Goal: Task Accomplishment & Management: Manage account settings

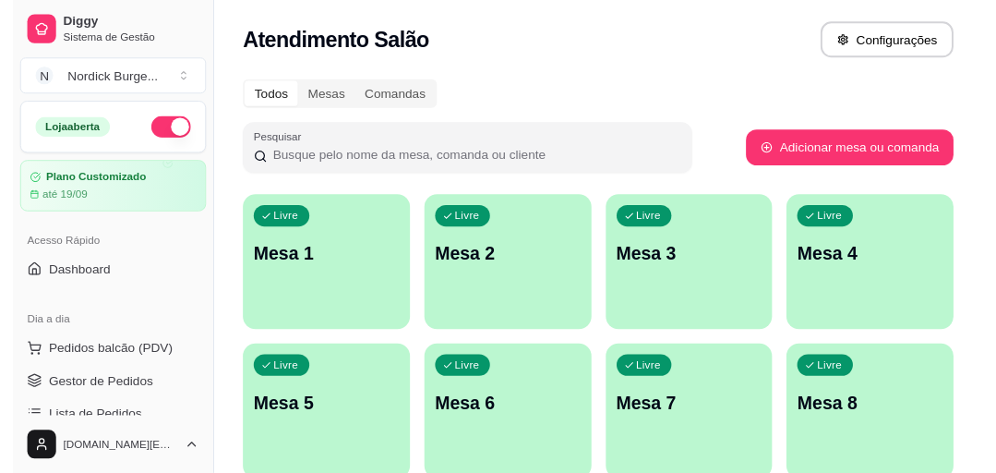
scroll to position [148, 0]
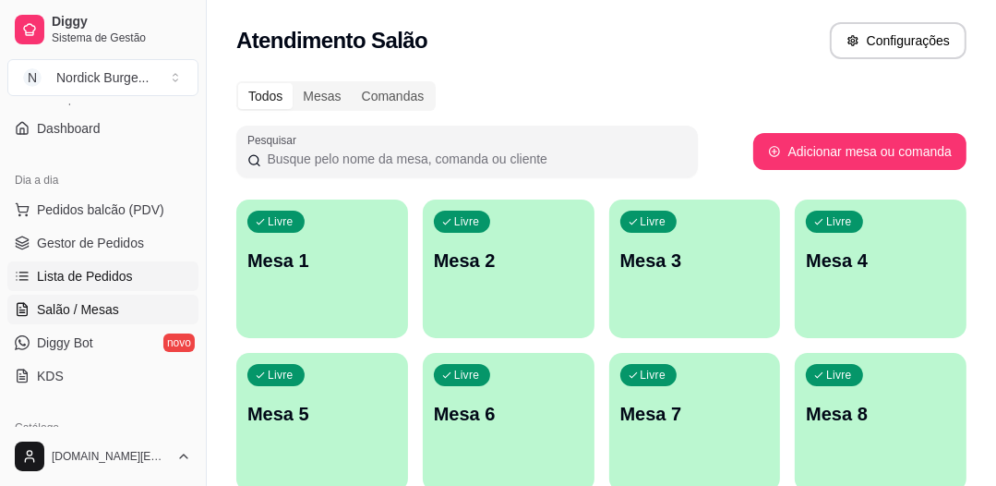
click at [79, 275] on span "Lista de Pedidos" at bounding box center [85, 276] width 96 height 18
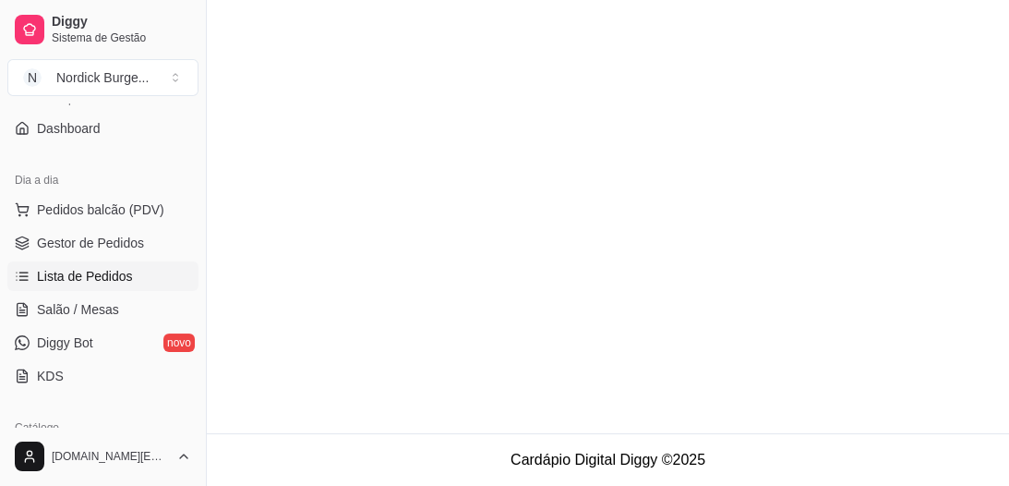
drag, startPoint x: 30, startPoint y: 239, endPoint x: 42, endPoint y: 258, distance: 21.5
click at [31, 240] on link "Gestor de Pedidos" at bounding box center [102, 243] width 191 height 30
click at [51, 283] on span "Lista de Pedidos" at bounding box center [85, 276] width 96 height 18
click at [51, 281] on span "Lista de Pedidos" at bounding box center [85, 276] width 96 height 18
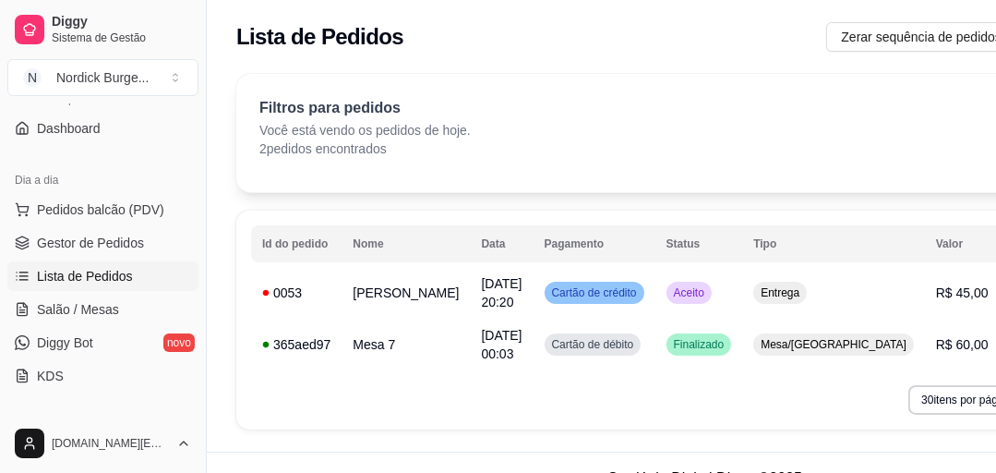
scroll to position [30, 0]
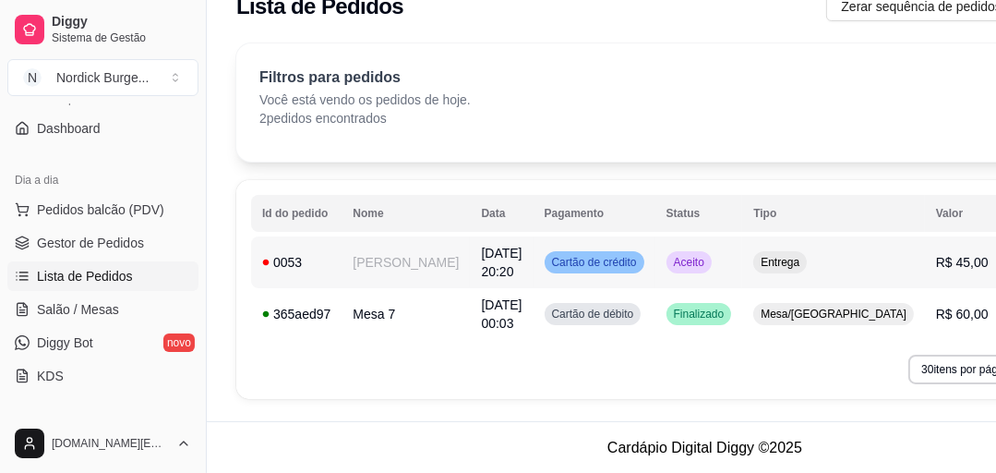
click at [327, 259] on div "0053" at bounding box center [296, 262] width 68 height 18
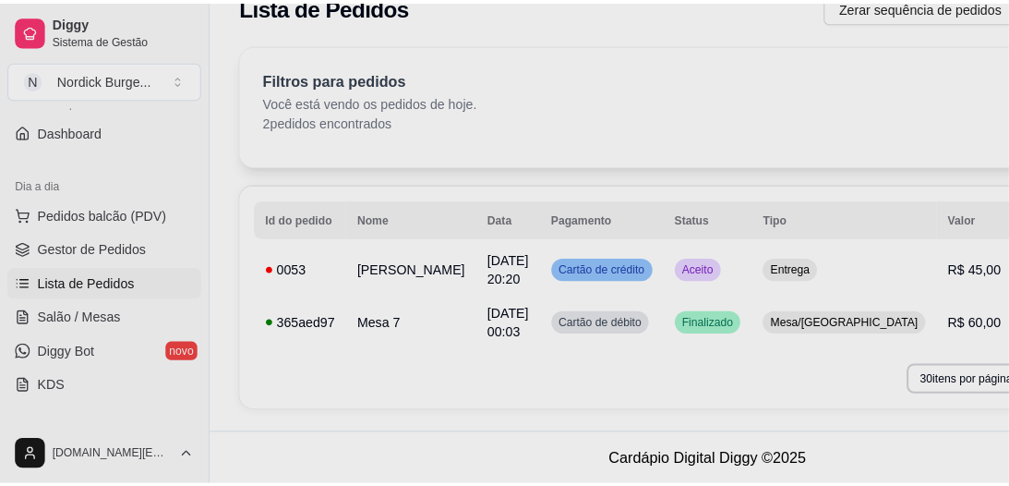
scroll to position [18, 0]
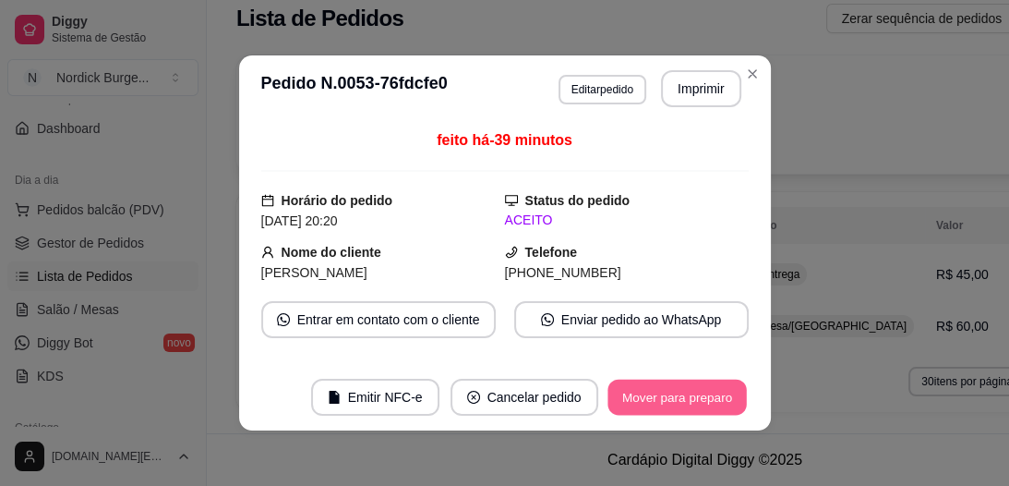
click at [681, 399] on button "Mover para preparo" at bounding box center [677, 398] width 139 height 36
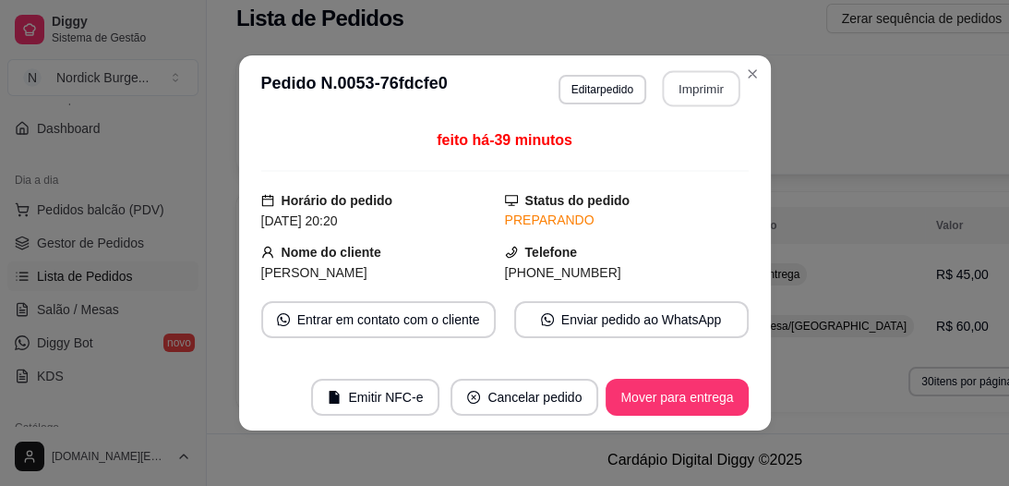
click at [692, 89] on button "Imprimir" at bounding box center [701, 89] width 78 height 36
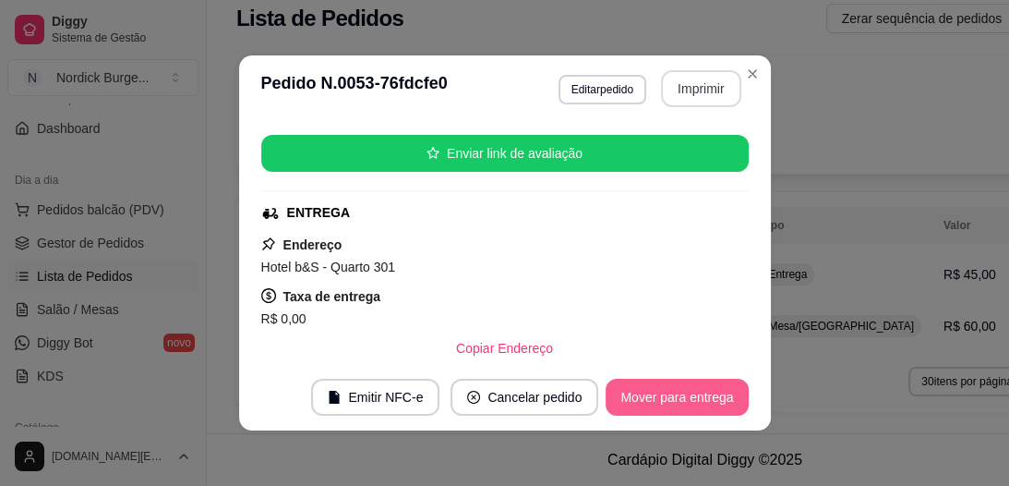
click at [693, 393] on button "Mover para entrega" at bounding box center [677, 397] width 142 height 37
click at [654, 399] on button "Mover para finalizado" at bounding box center [672, 397] width 153 height 37
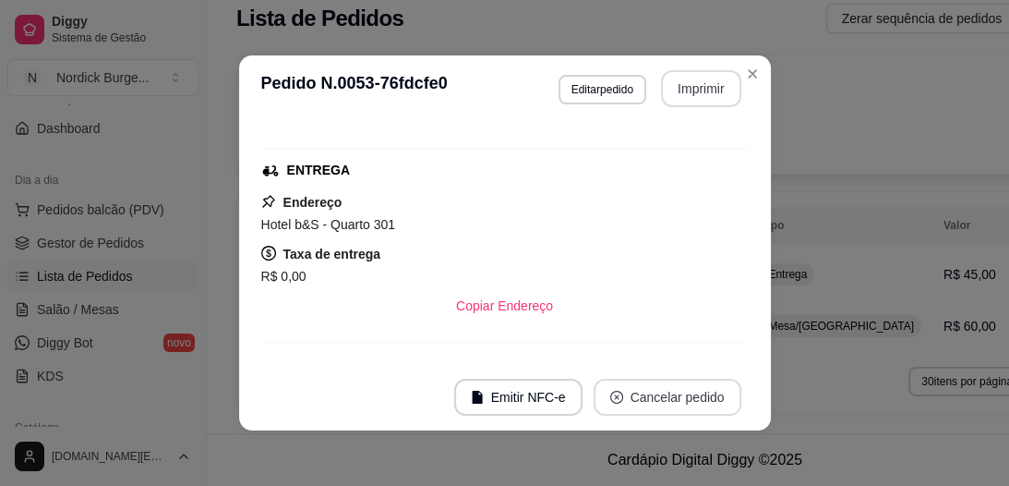
scroll to position [179, 0]
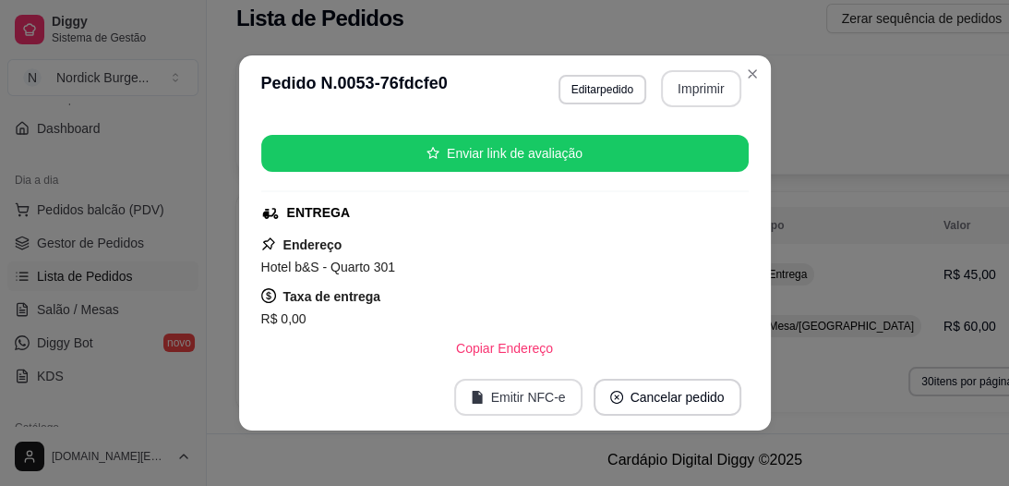
click at [553, 402] on button "Emitir NFC-e" at bounding box center [518, 397] width 128 height 37
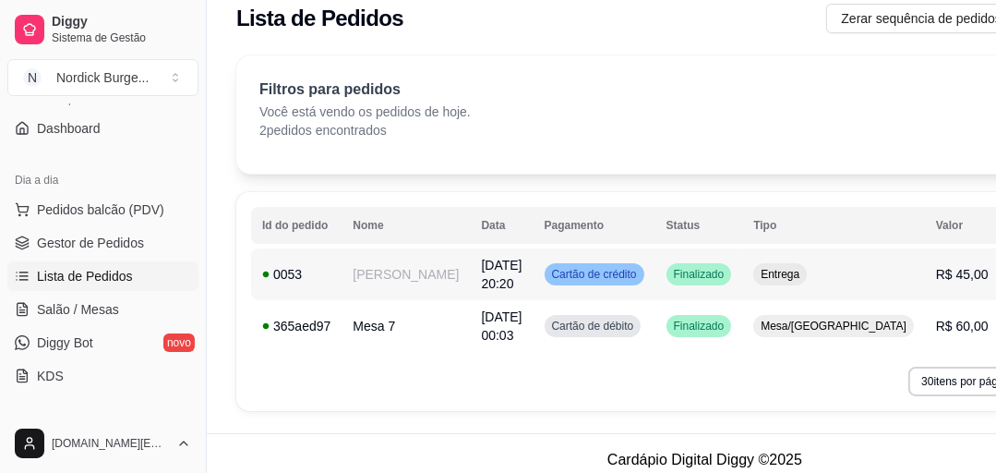
click at [303, 277] on div "0053" at bounding box center [296, 274] width 68 height 18
click at [324, 261] on td "0053" at bounding box center [296, 274] width 90 height 52
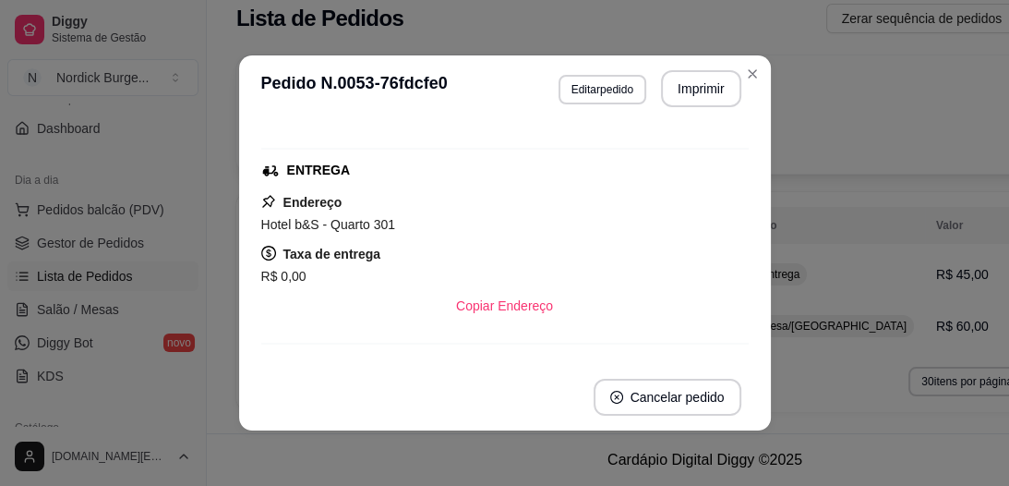
scroll to position [0, 0]
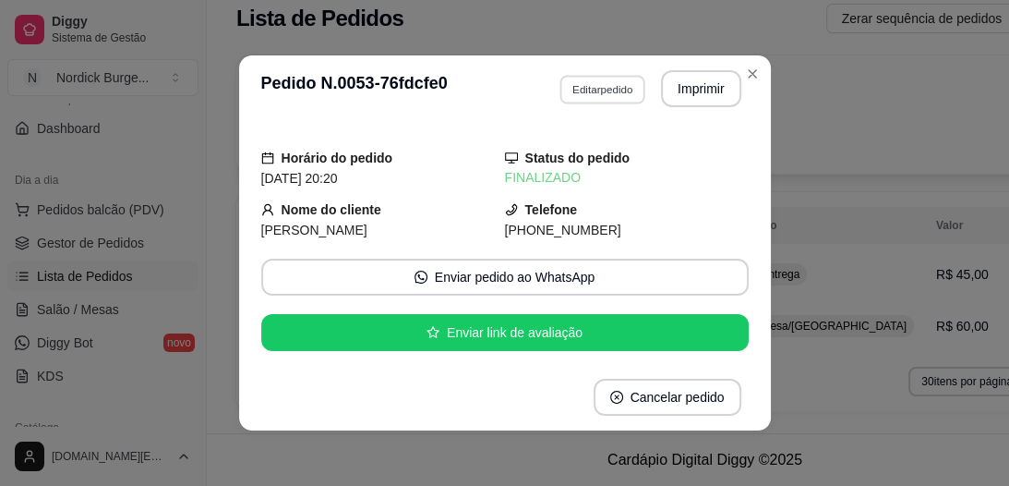
click at [596, 92] on button "Editar pedido" at bounding box center [603, 89] width 86 height 29
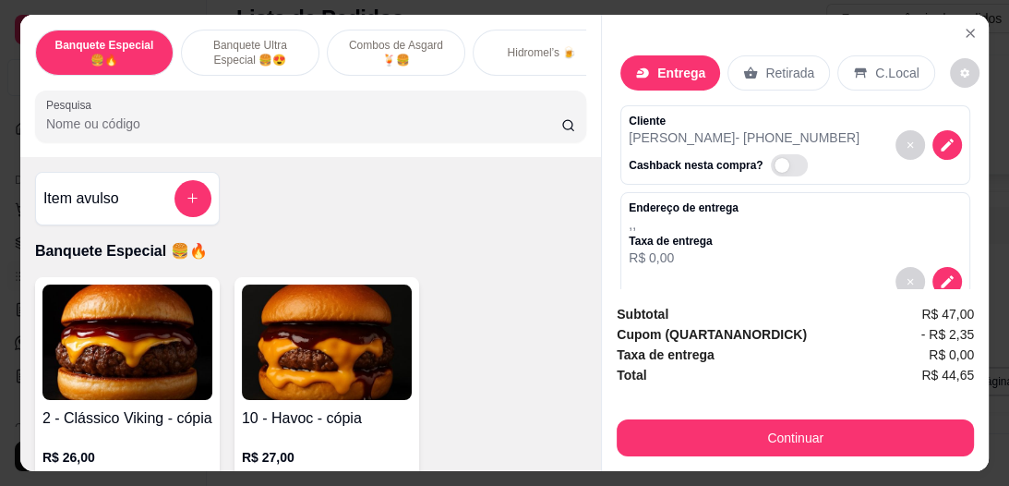
click at [592, 85] on div "Banquete Especial 🍔🔥 Banquete Ultra Especial 🍔😍 Combos de Asgard🍹🍔 Hidromel’s 🍺…" at bounding box center [310, 86] width 581 height 142
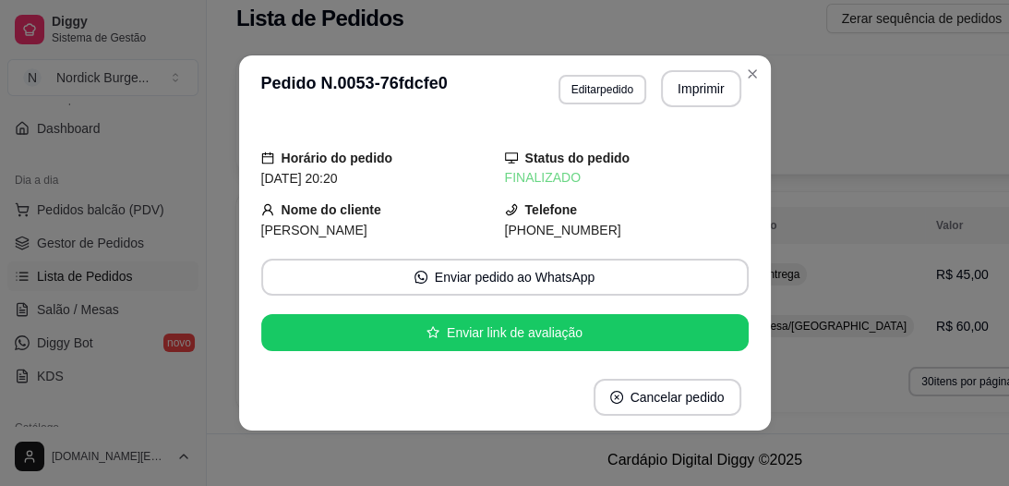
select select "665716d2ef0197afc55f8b14"
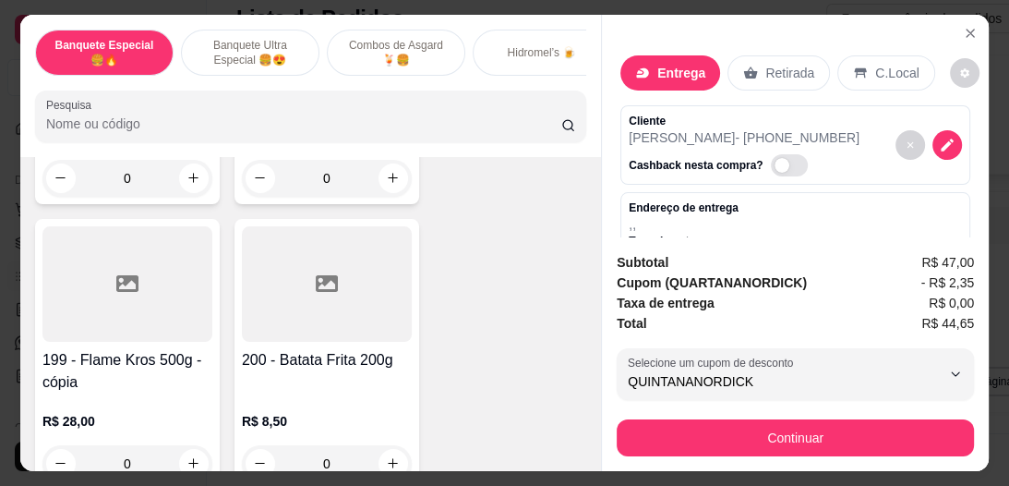
scroll to position [51, 0]
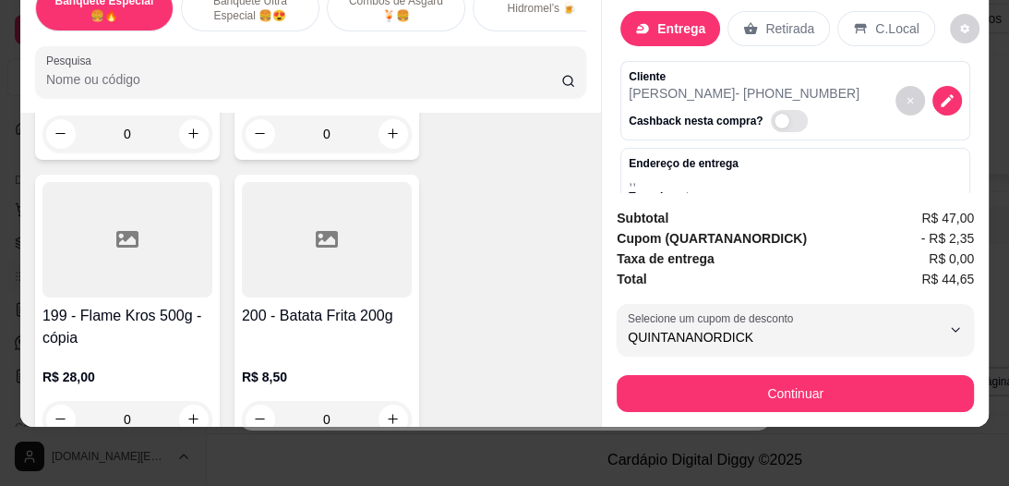
click at [298, 257] on div "200 - Batata Frita 200g R$ 8,50 0" at bounding box center [327, 310] width 185 height 271
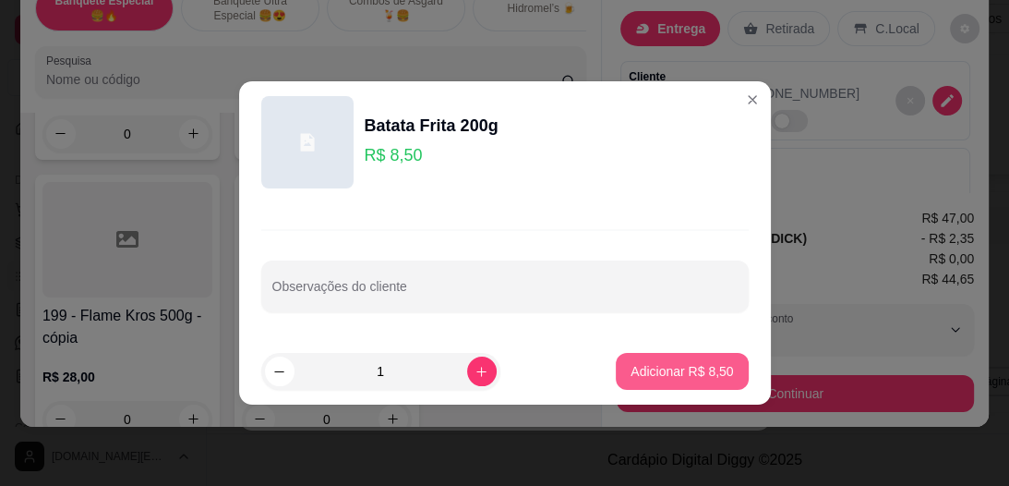
click at [657, 377] on p "Adicionar R$ 8,50" at bounding box center [682, 371] width 102 height 18
type input "1"
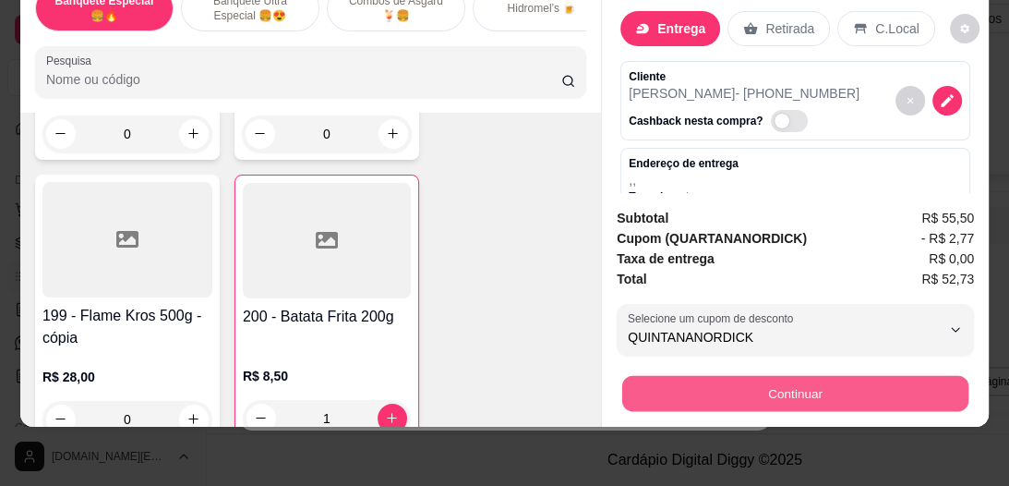
click at [835, 376] on button "Continuar" at bounding box center [795, 394] width 346 height 36
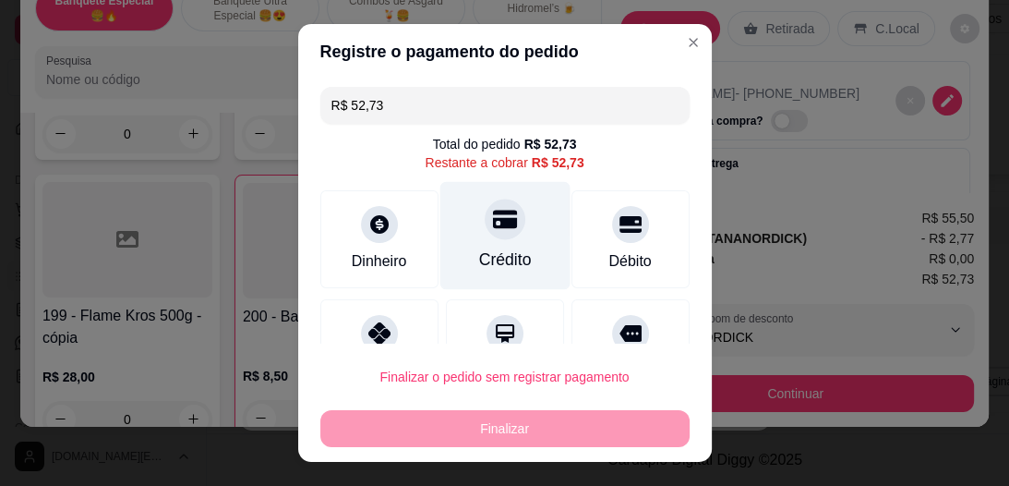
click at [478, 248] on div "Crédito" at bounding box center [504, 260] width 53 height 24
type input "R$ 0,00"
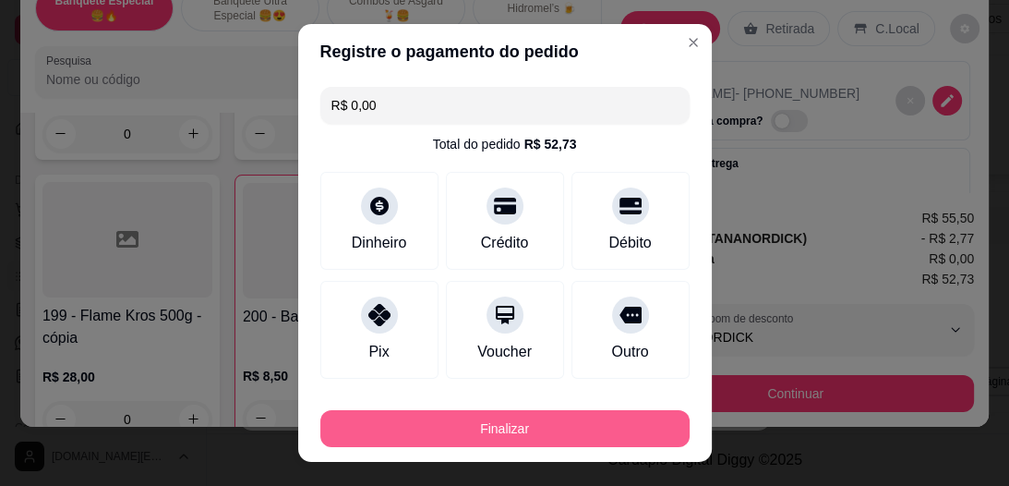
click at [516, 429] on button "Finalizar" at bounding box center [504, 428] width 369 height 37
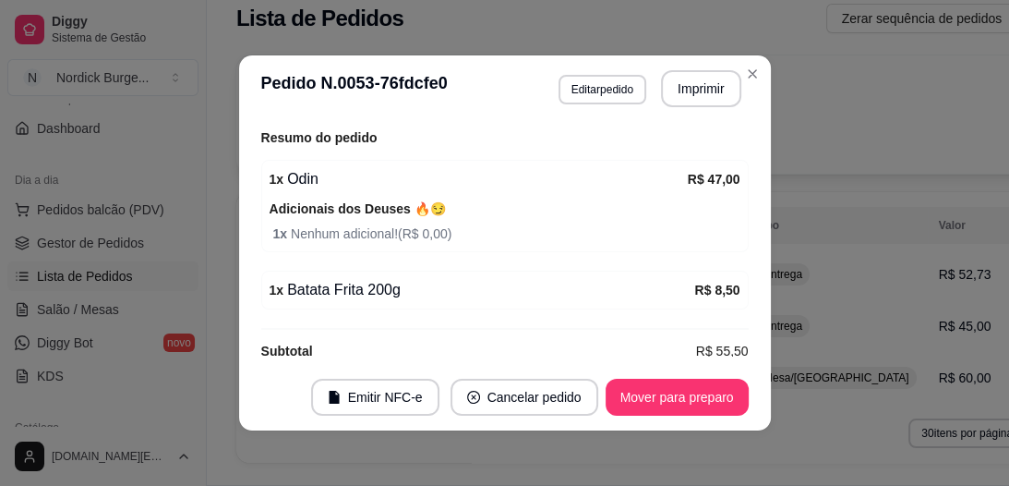
scroll to position [707, 0]
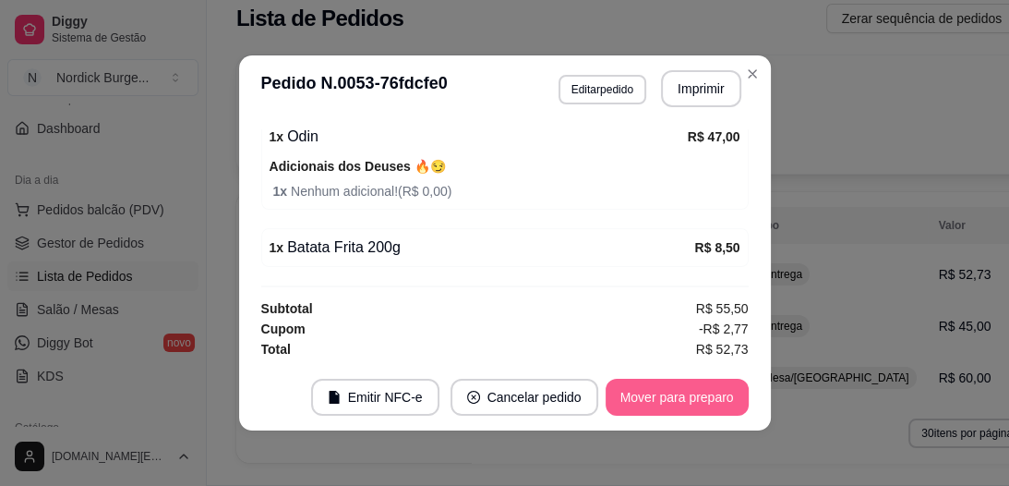
click at [701, 406] on button "Mover para preparo" at bounding box center [677, 397] width 143 height 37
click at [701, 406] on button "Mover para entrega" at bounding box center [677, 397] width 142 height 37
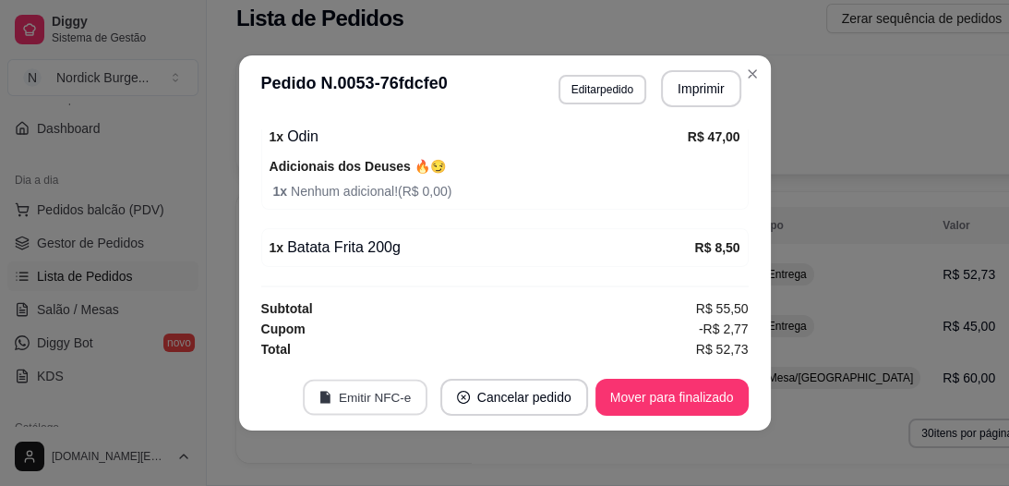
click at [399, 399] on button "Emitir NFC-e" at bounding box center [365, 398] width 125 height 36
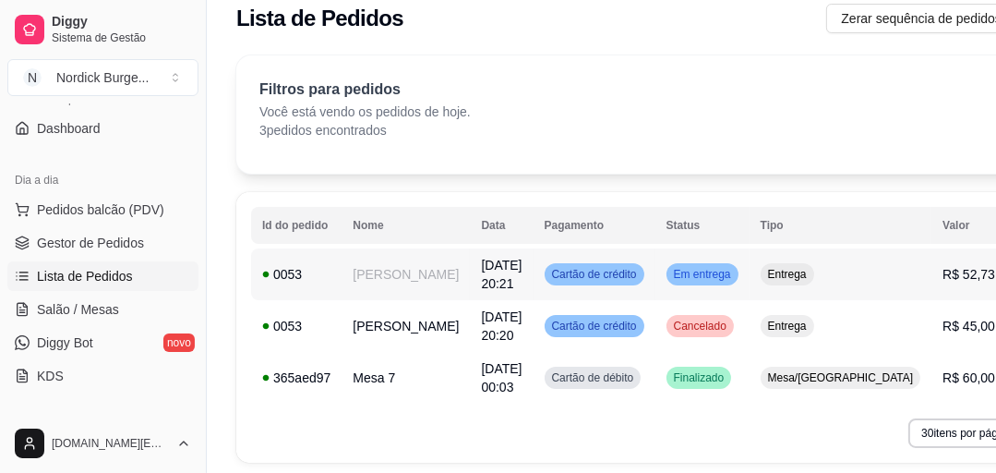
click at [320, 259] on td "0053" at bounding box center [296, 274] width 90 height 52
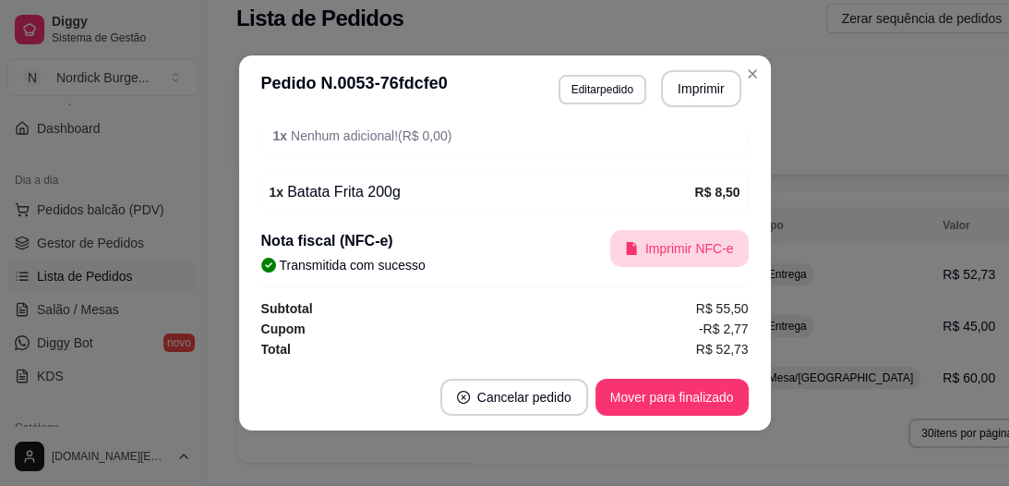
scroll to position [4, 0]
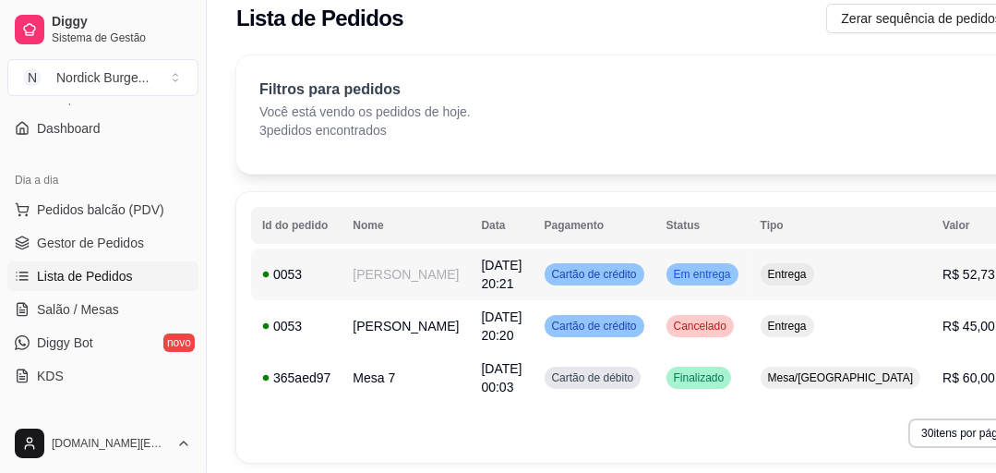
click at [315, 271] on div "0053" at bounding box center [296, 274] width 68 height 18
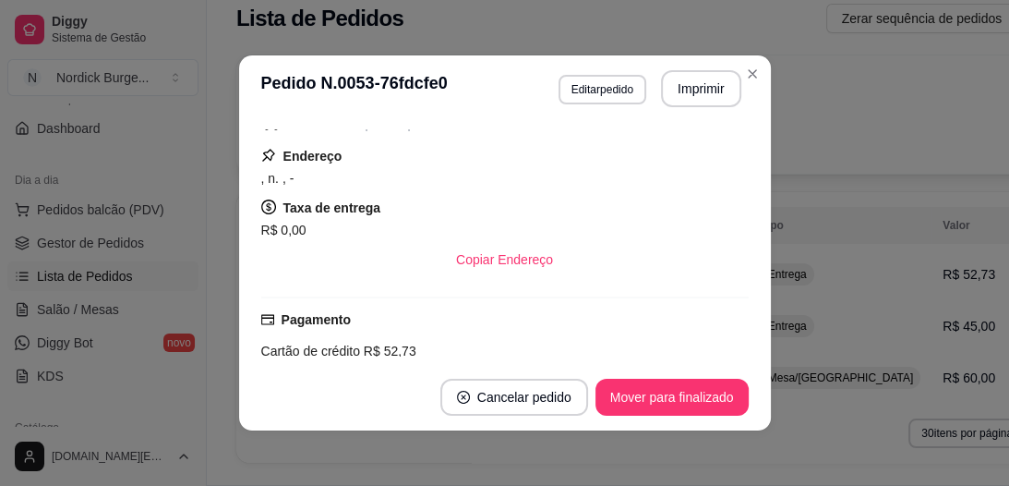
scroll to position [517, 0]
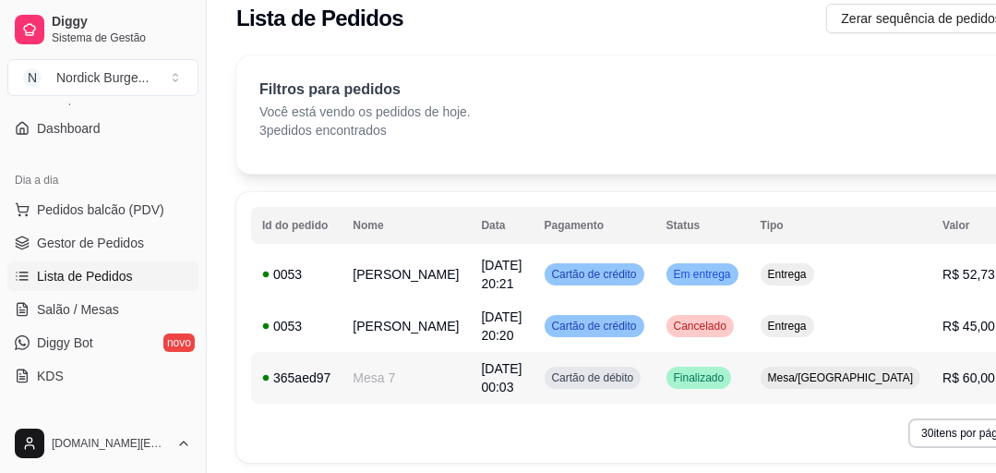
click at [481, 376] on span "[DATE] 00:03" at bounding box center [501, 377] width 41 height 33
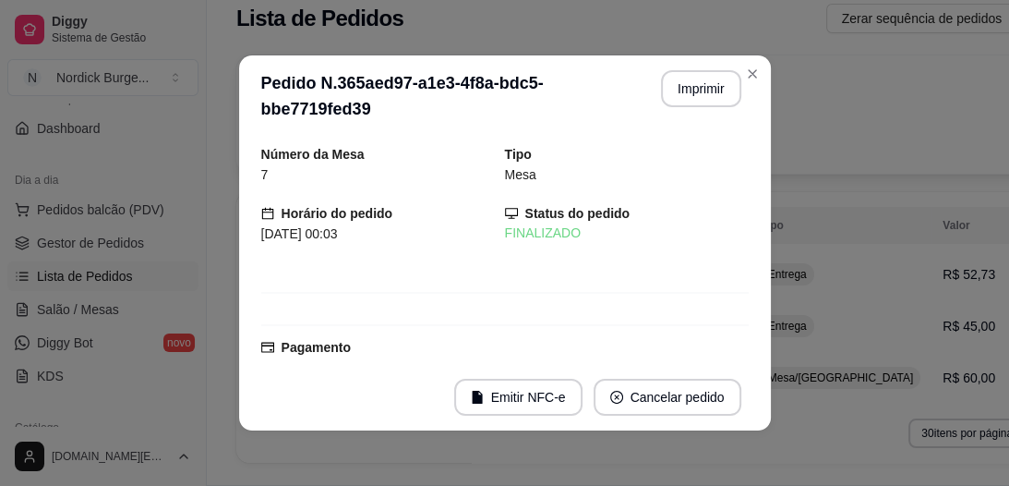
scroll to position [148, 0]
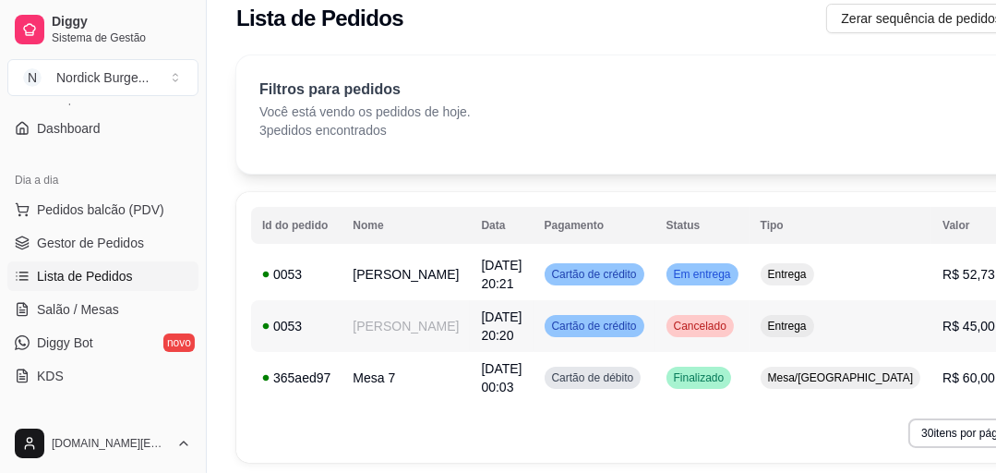
click at [342, 325] on td "[PERSON_NAME]" at bounding box center [406, 326] width 128 height 52
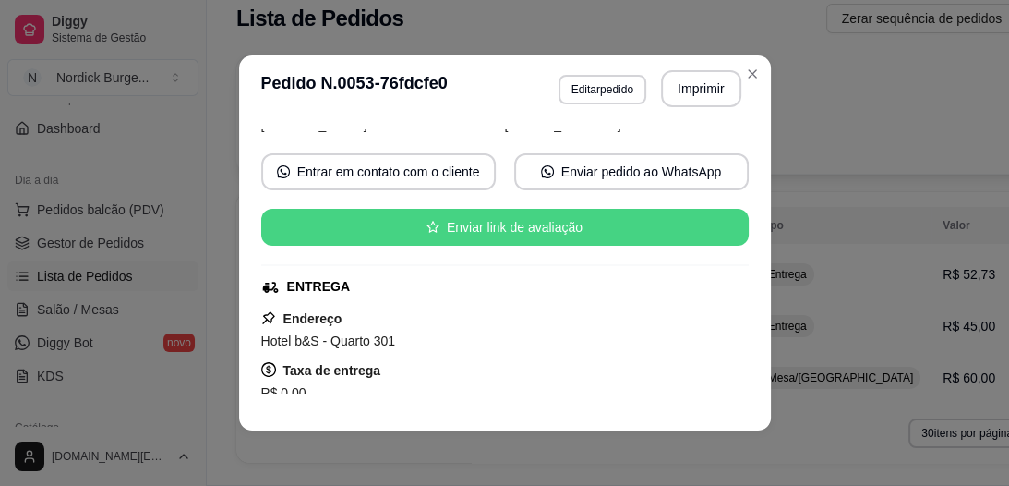
click at [516, 236] on button "Enviar link de avaliação" at bounding box center [505, 227] width 488 height 37
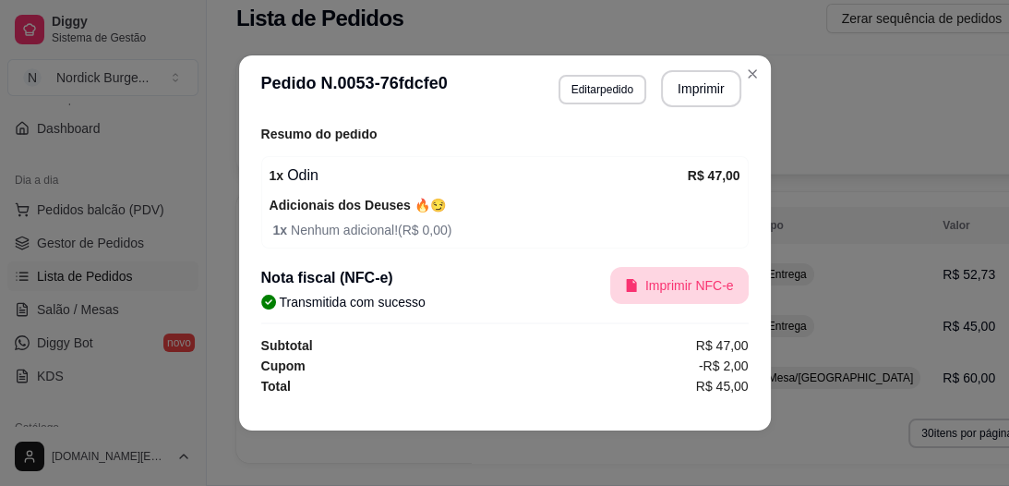
scroll to position [4, 0]
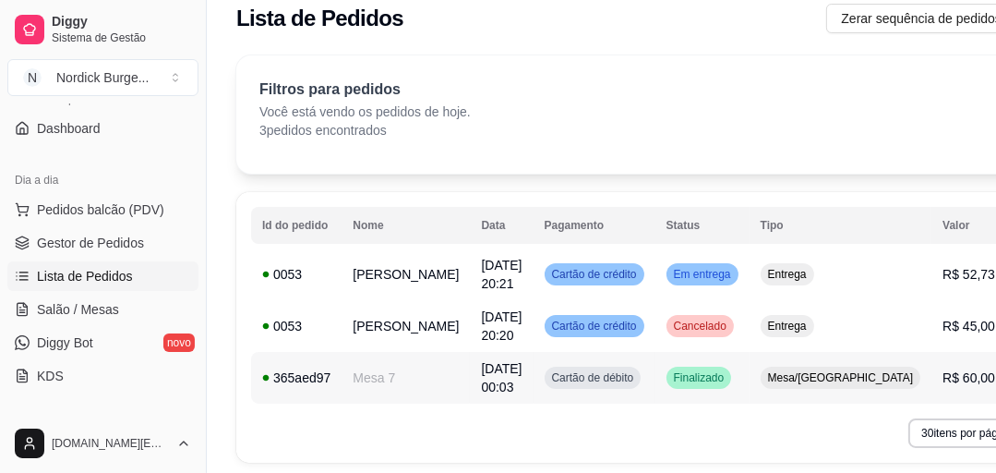
click at [481, 381] on span "[DATE] 00:03" at bounding box center [501, 377] width 41 height 33
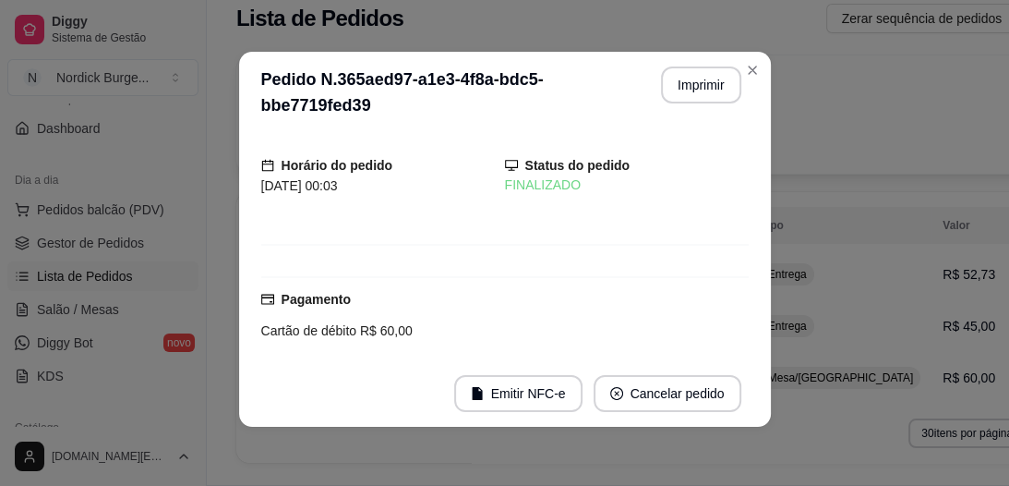
scroll to position [0, 0]
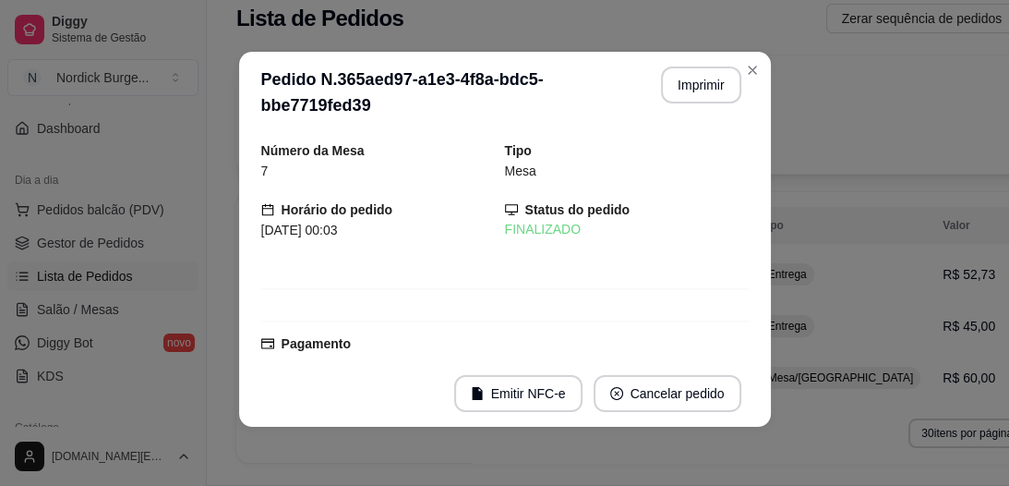
click at [514, 287] on div "Número da Mesa 7 Tipo Mesa Horário do pedido [DATE] 00:03 Status do pedido FINA…" at bounding box center [505, 246] width 488 height 212
click at [510, 394] on button "Emitir NFC-e" at bounding box center [518, 393] width 128 height 37
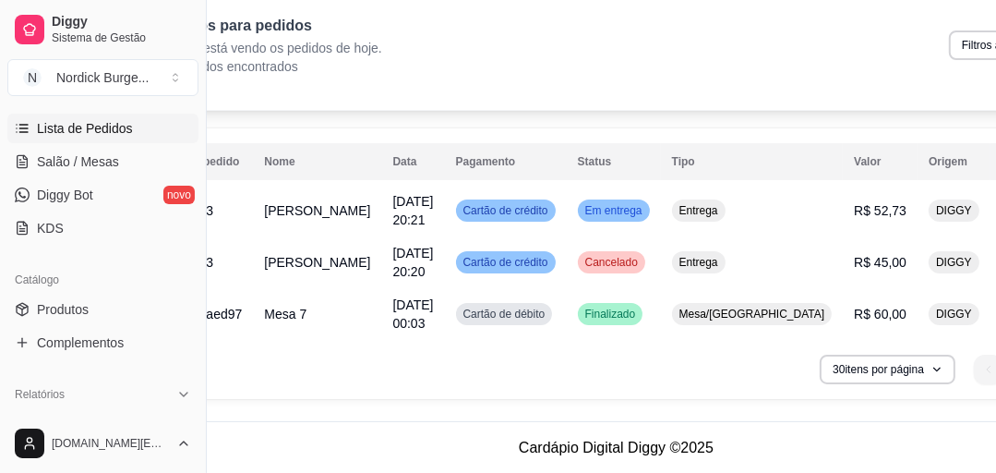
scroll to position [82, 0]
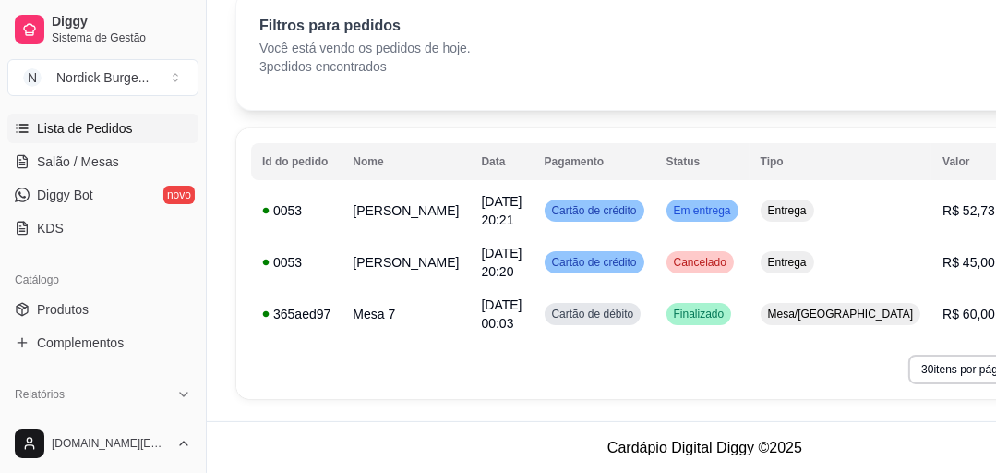
click at [411, 369] on div "30 itens por página 1 1" at bounding box center [705, 370] width 908 height 30
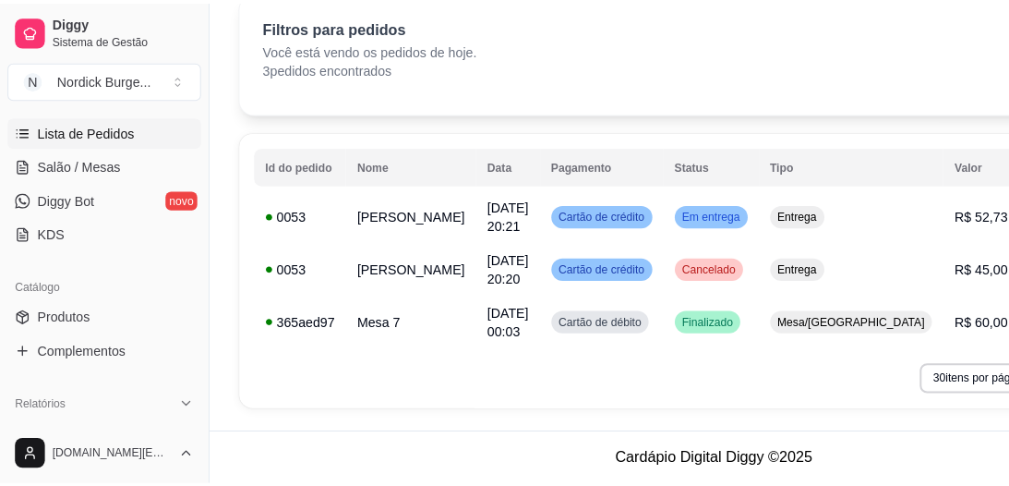
scroll to position [0, 0]
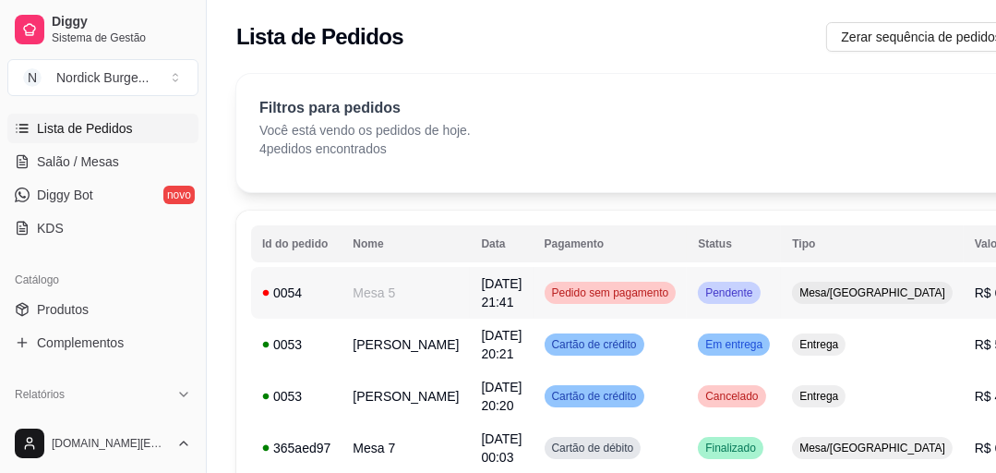
click at [318, 288] on div "0054" at bounding box center [296, 292] width 68 height 18
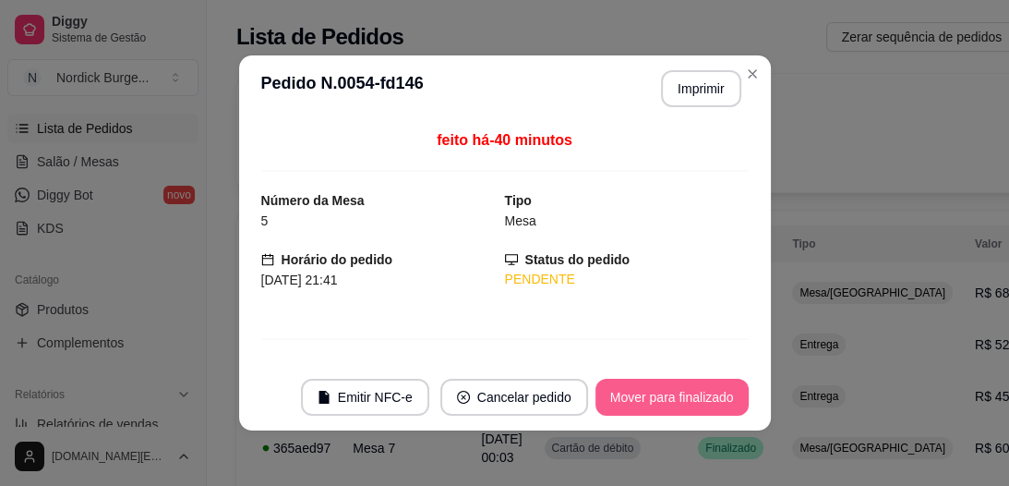
click at [672, 407] on button "Mover para finalizado" at bounding box center [672, 397] width 153 height 37
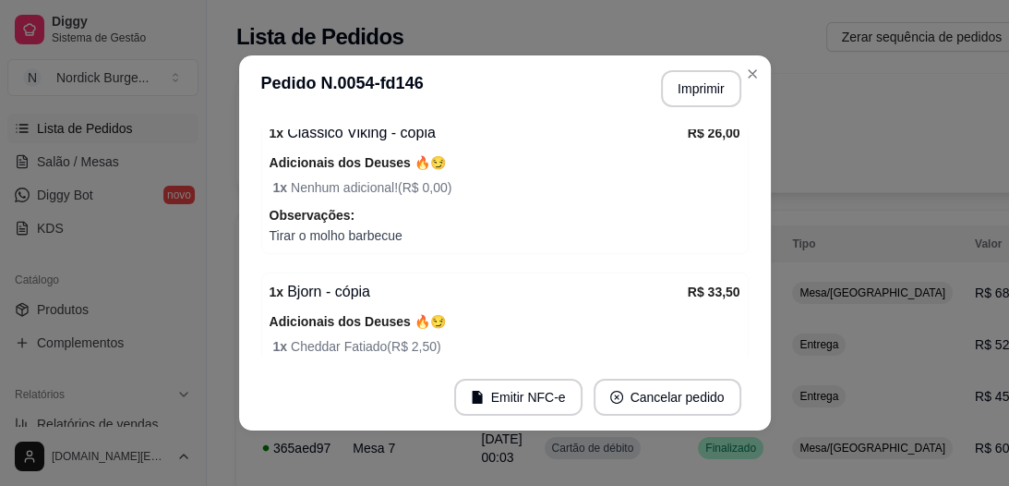
scroll to position [357, 0]
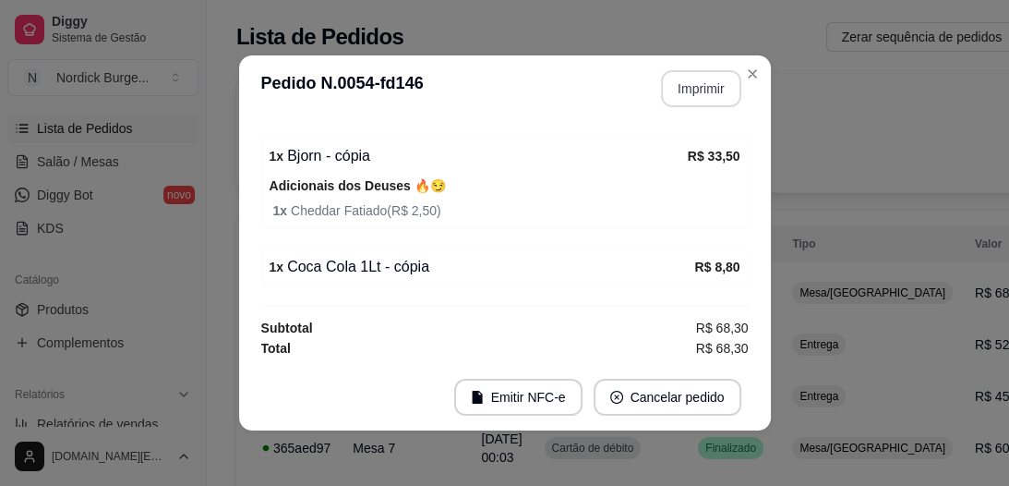
click at [713, 93] on button "Imprimir" at bounding box center [701, 88] width 80 height 37
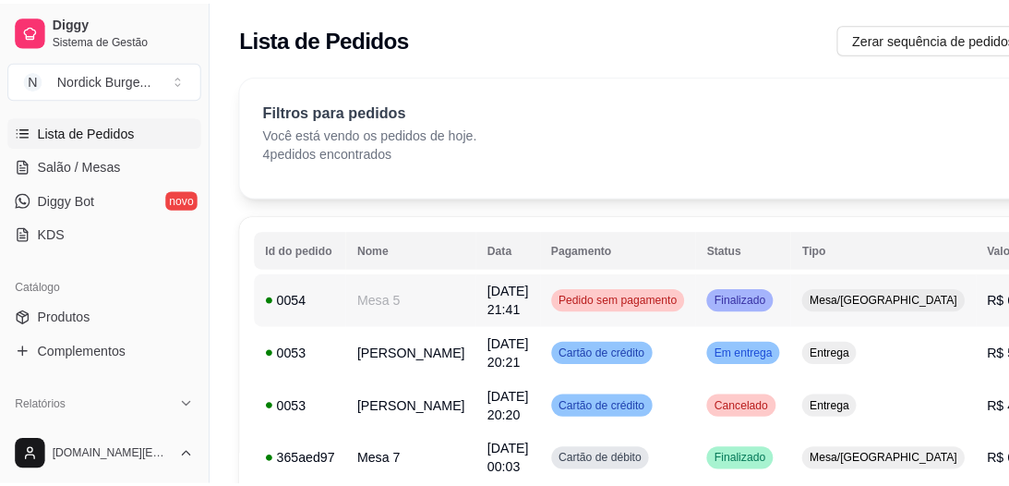
scroll to position [74, 0]
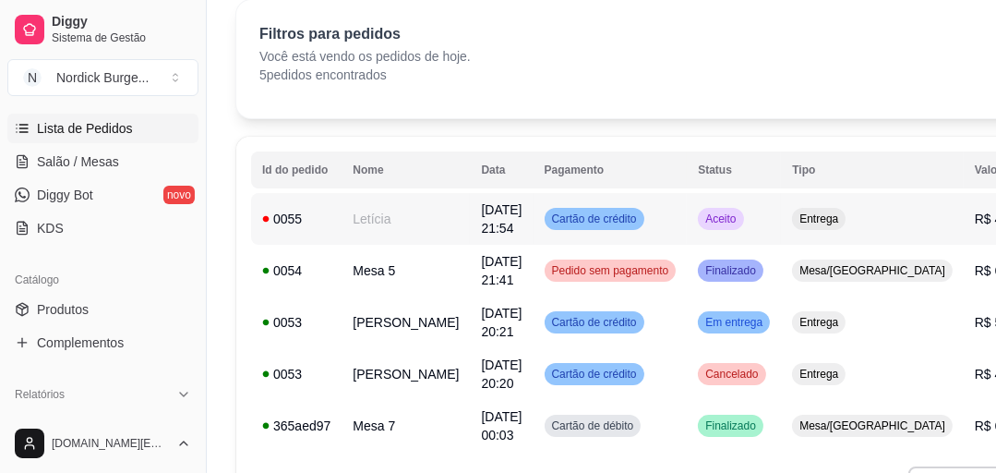
click at [311, 222] on div "0055" at bounding box center [296, 219] width 68 height 18
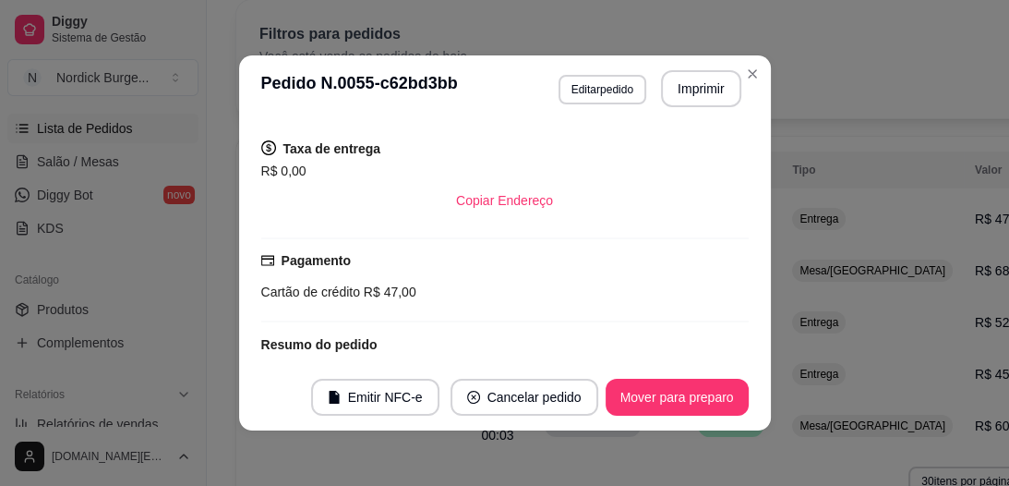
scroll to position [443, 0]
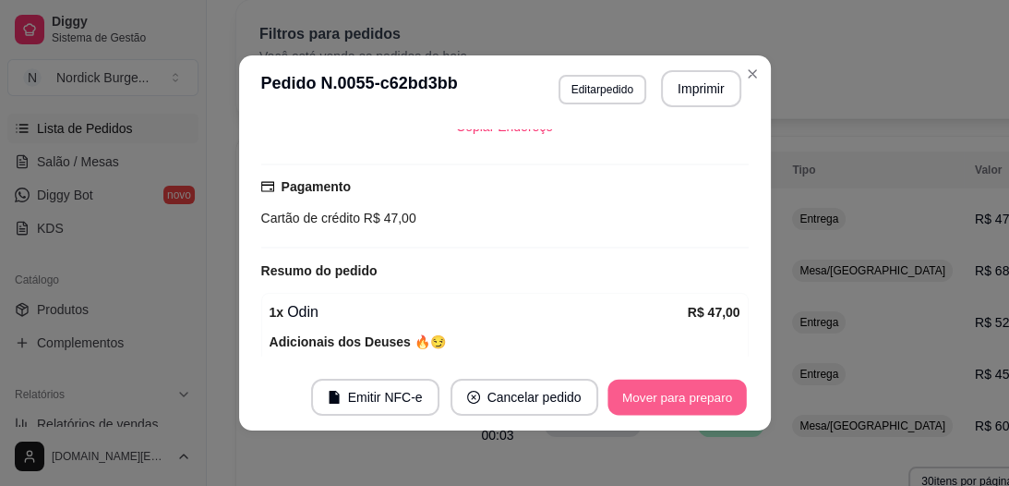
click at [657, 402] on button "Mover para preparo" at bounding box center [677, 398] width 139 height 36
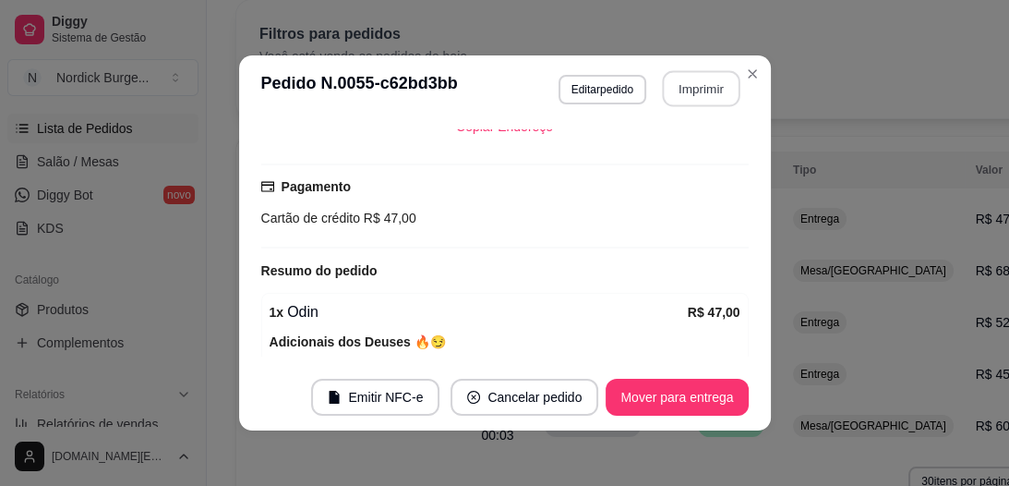
click at [690, 77] on button "Imprimir" at bounding box center [701, 89] width 78 height 36
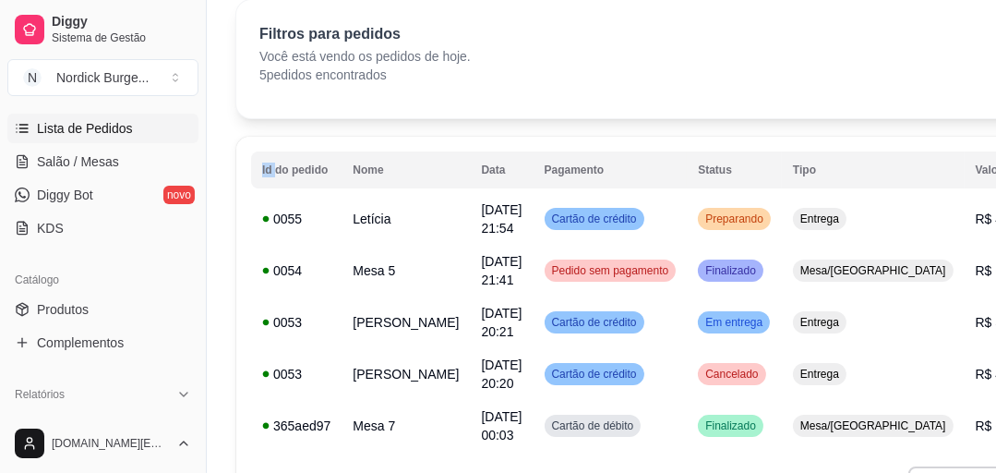
click at [788, 6] on div "Filtros para pedidos Você está vendo os pedidos de hoje. 5 pedidos encontrados …" at bounding box center [704, 59] width 937 height 118
click at [310, 214] on div "0055" at bounding box center [296, 219] width 68 height 18
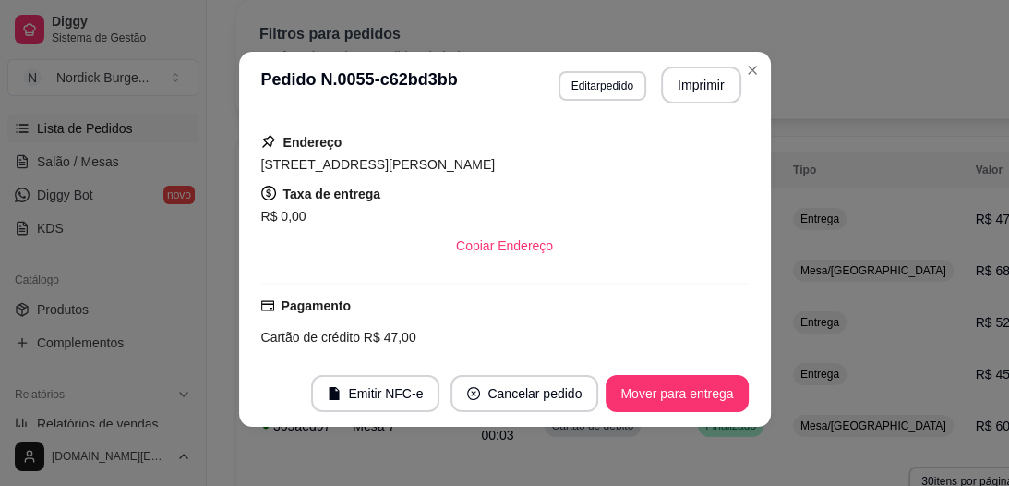
scroll to position [542, 0]
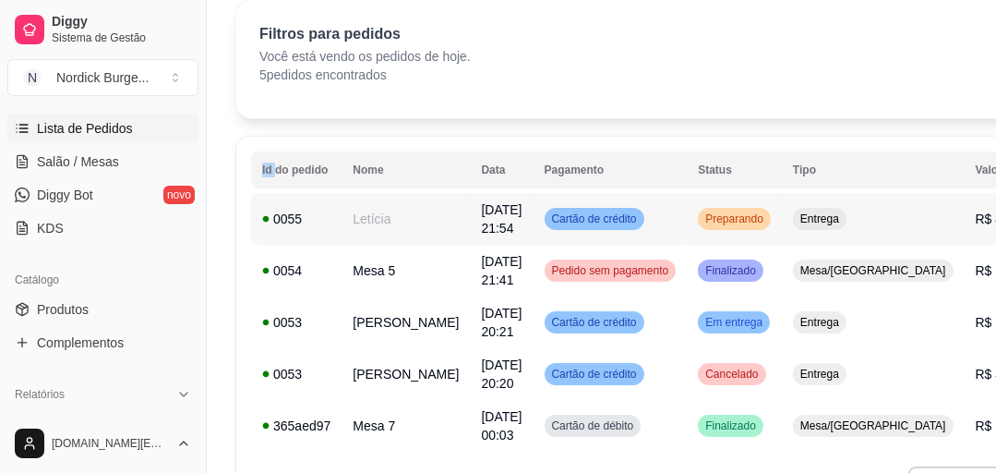
click at [312, 222] on div "0055" at bounding box center [296, 219] width 68 height 18
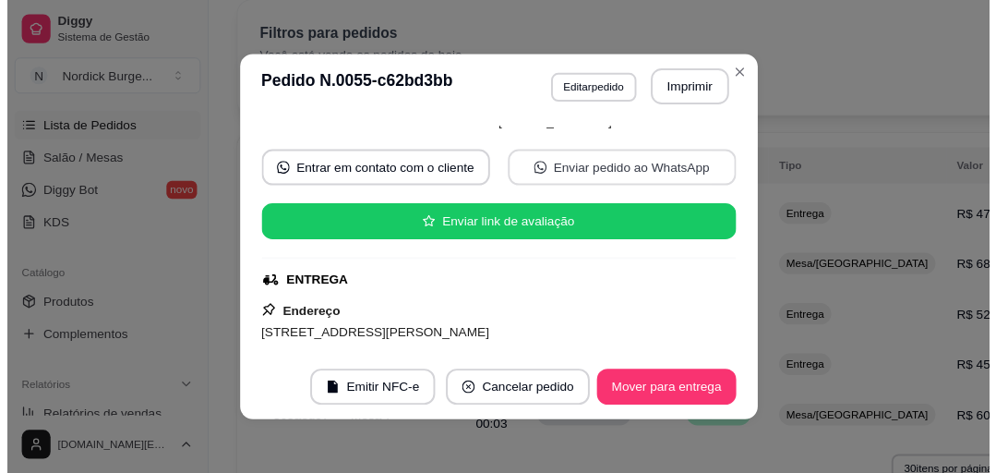
scroll to position [0, 0]
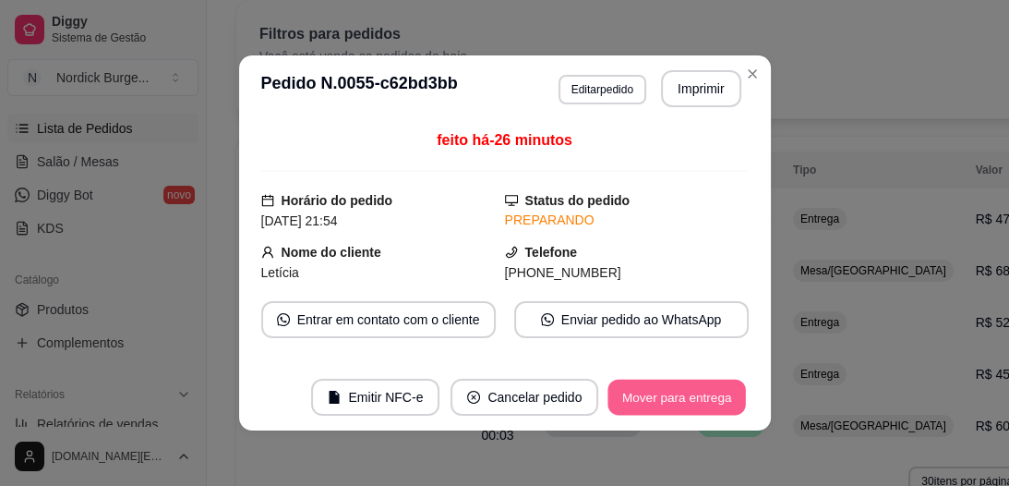
click at [628, 402] on button "Mover para entrega" at bounding box center [678, 398] width 139 height 36
click at [681, 394] on button "Mover para finalizado" at bounding box center [671, 398] width 149 height 36
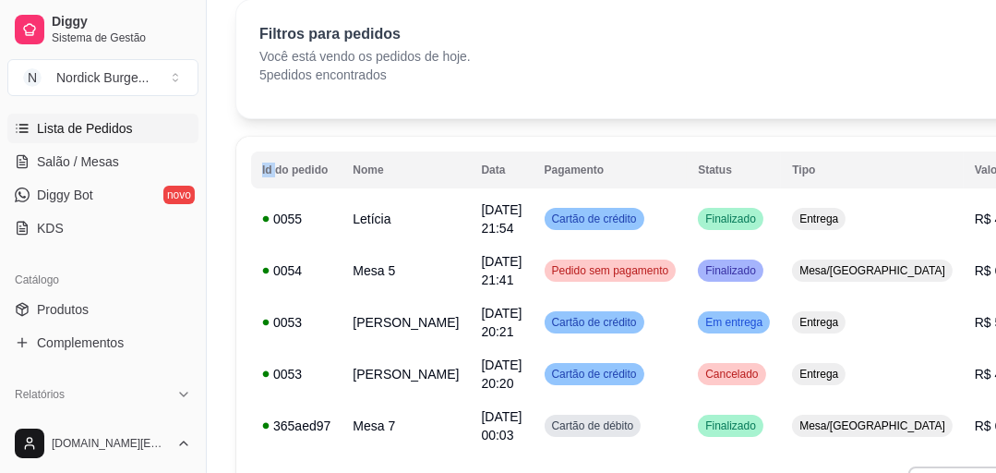
scroll to position [148, 0]
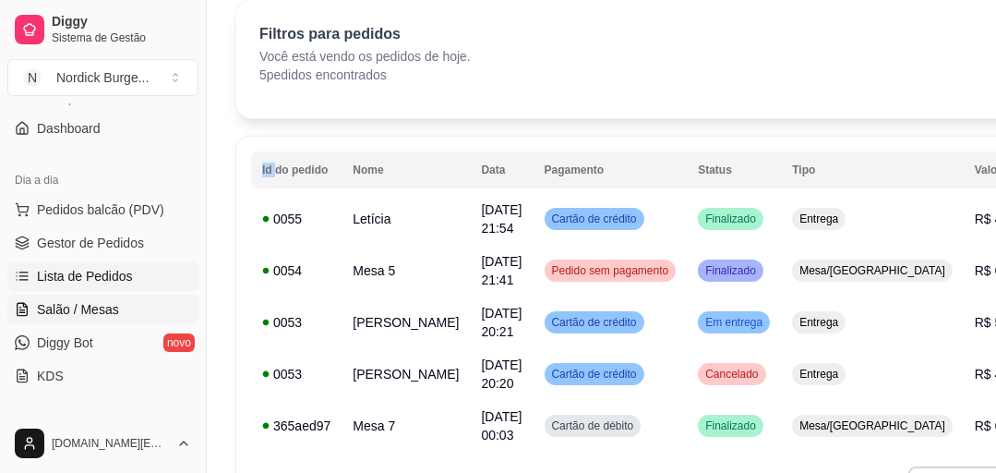
click at [81, 303] on span "Salão / Mesas" at bounding box center [78, 309] width 82 height 18
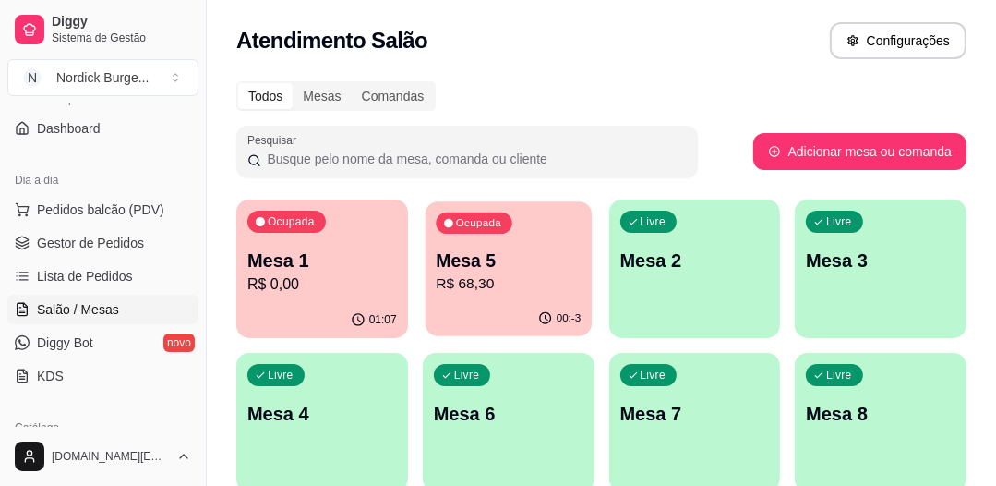
click at [508, 255] on p "Mesa 5" at bounding box center [508, 260] width 145 height 25
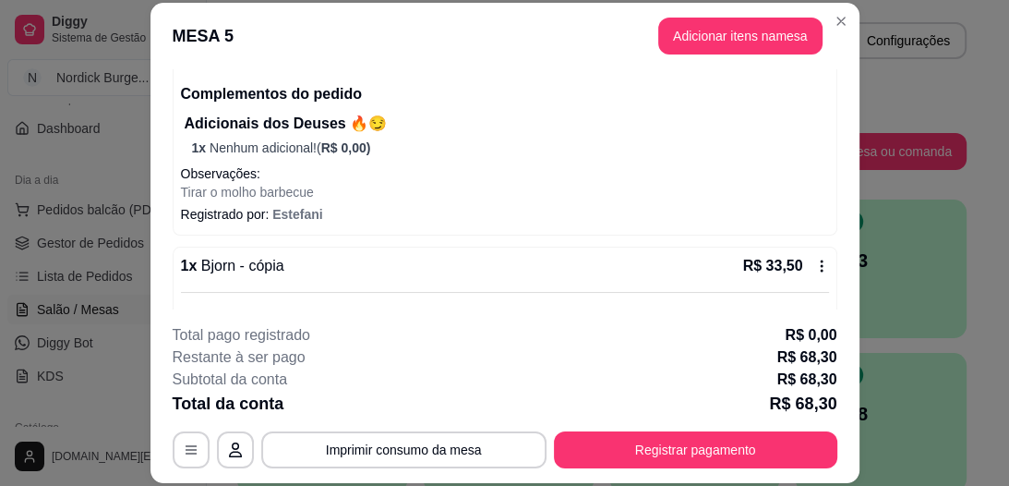
scroll to position [409, 0]
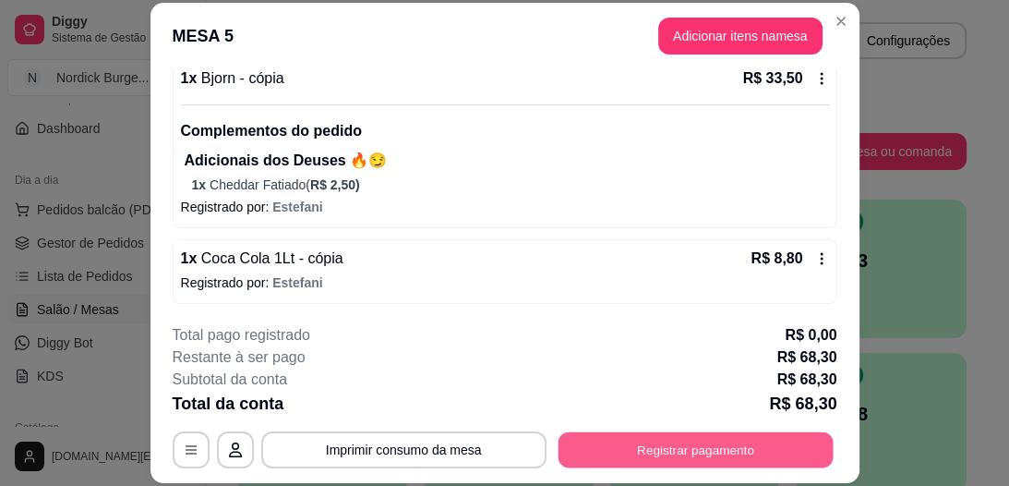
click at [680, 455] on button "Registrar pagamento" at bounding box center [695, 450] width 275 height 36
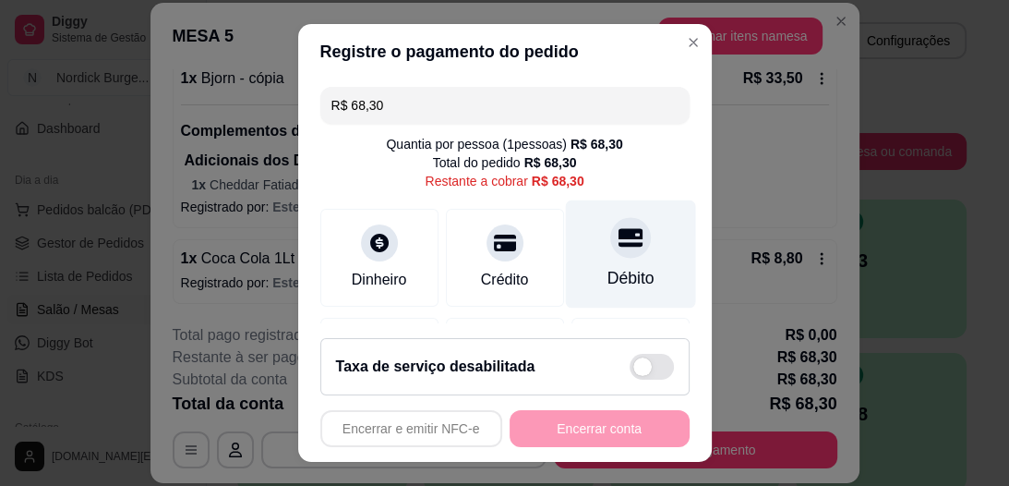
click at [610, 251] on div at bounding box center [630, 238] width 41 height 41
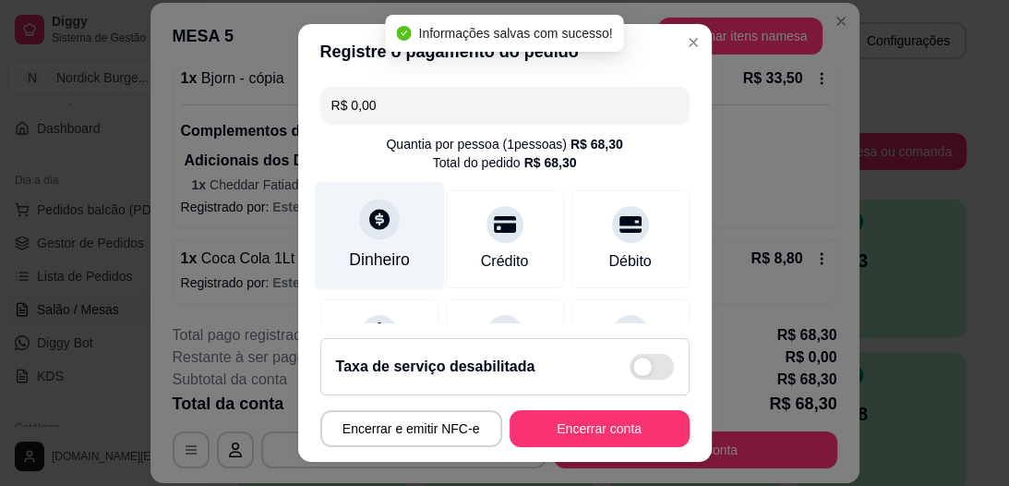
type input "R$ 0,00"
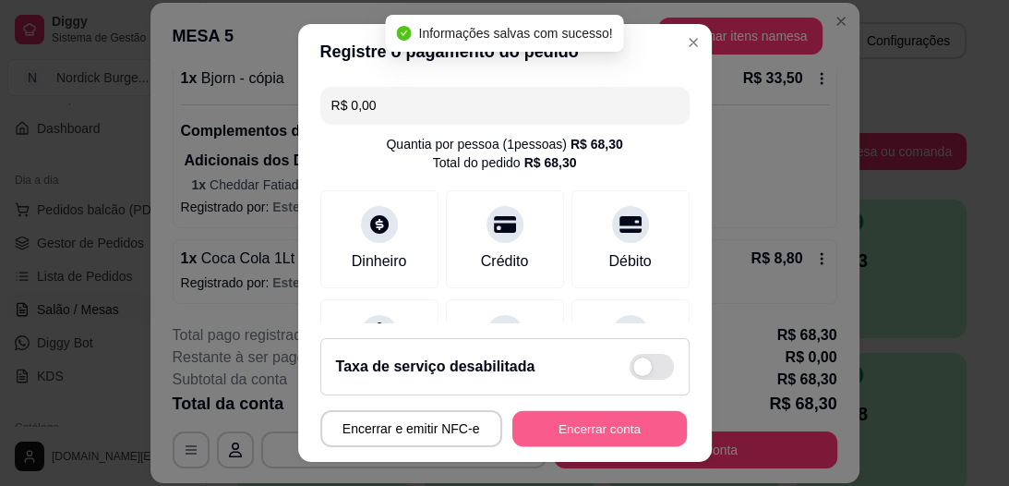
click at [602, 410] on button "Encerrar conta" at bounding box center [599, 428] width 175 height 36
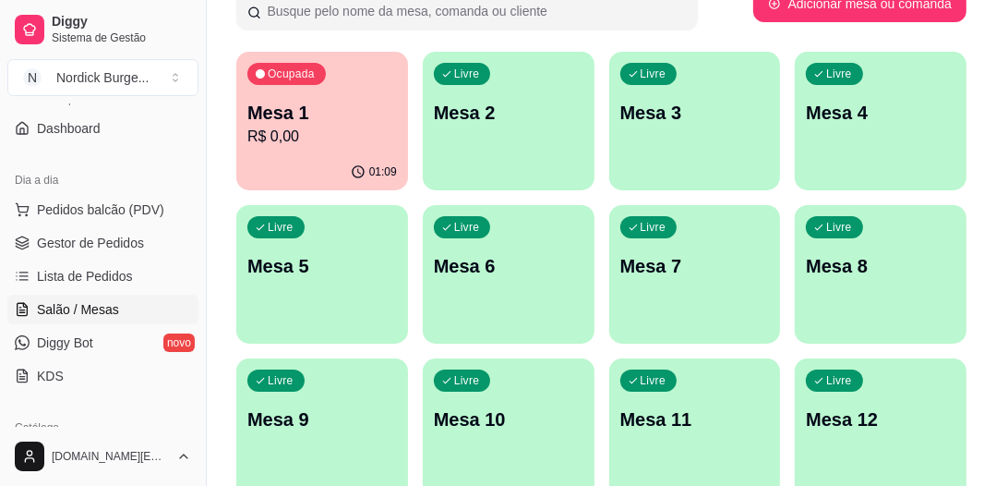
scroll to position [0, 0]
